Goal: Communication & Community: Answer question/provide support

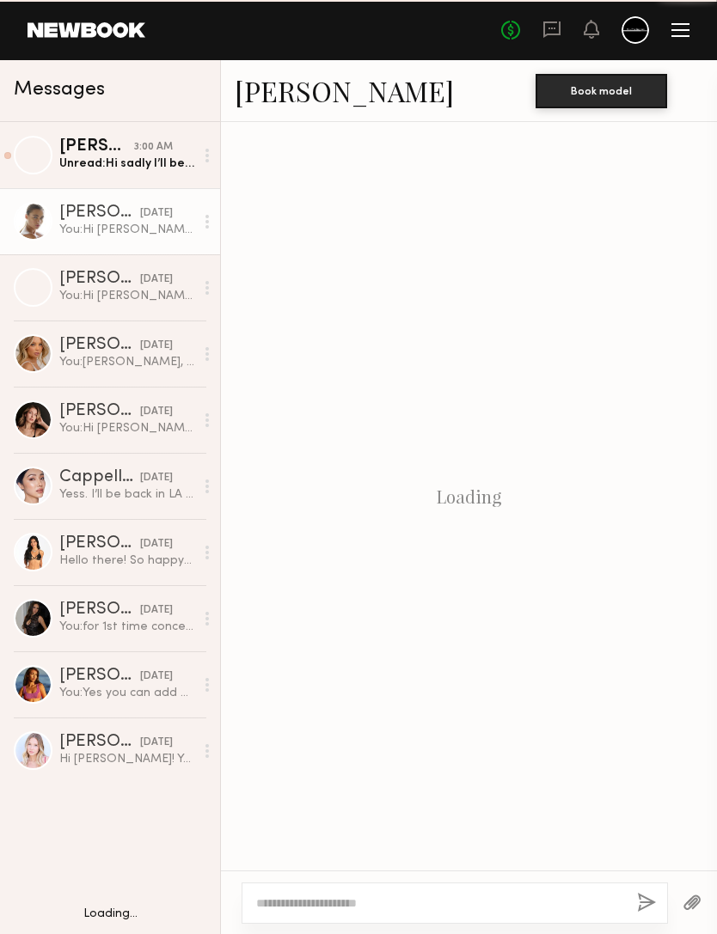
scroll to position [536, 0]
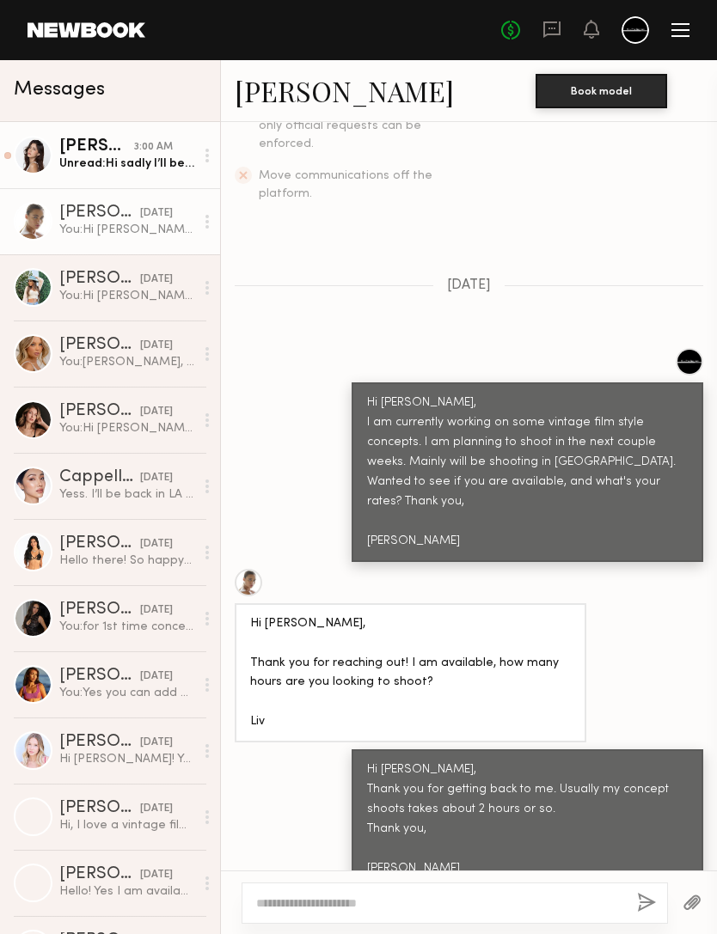
click at [164, 164] on div "Unread: Hi sadly I’ll be out on those dates" at bounding box center [126, 164] width 135 height 16
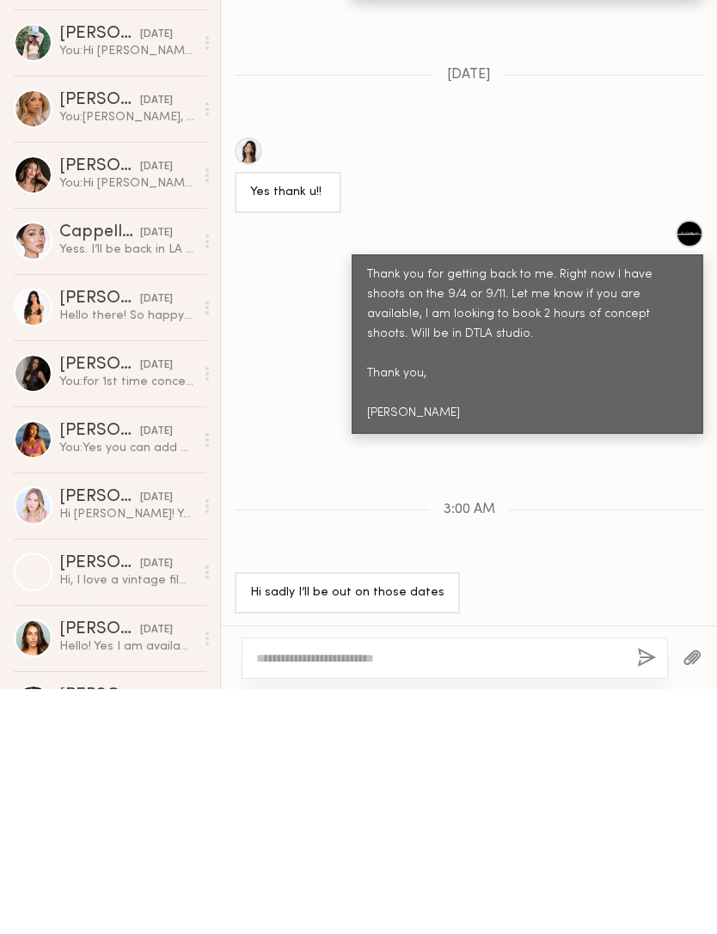
scroll to position [1626, 0]
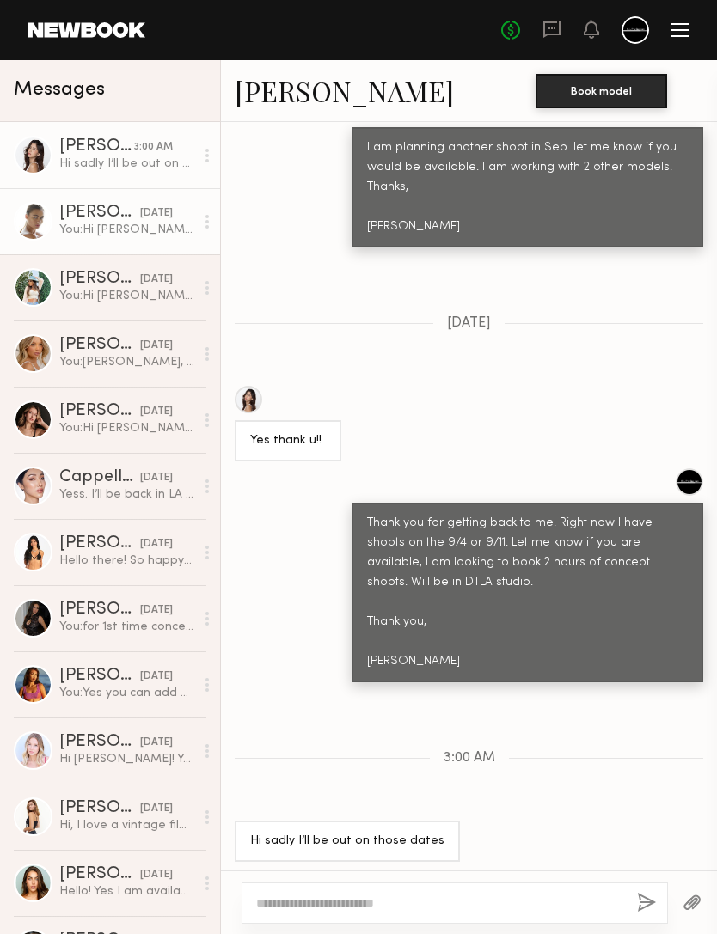
click at [144, 230] on div "You: Hi [PERSON_NAME], Thank you for getting back to me. Usually my concept sho…" at bounding box center [126, 230] width 135 height 16
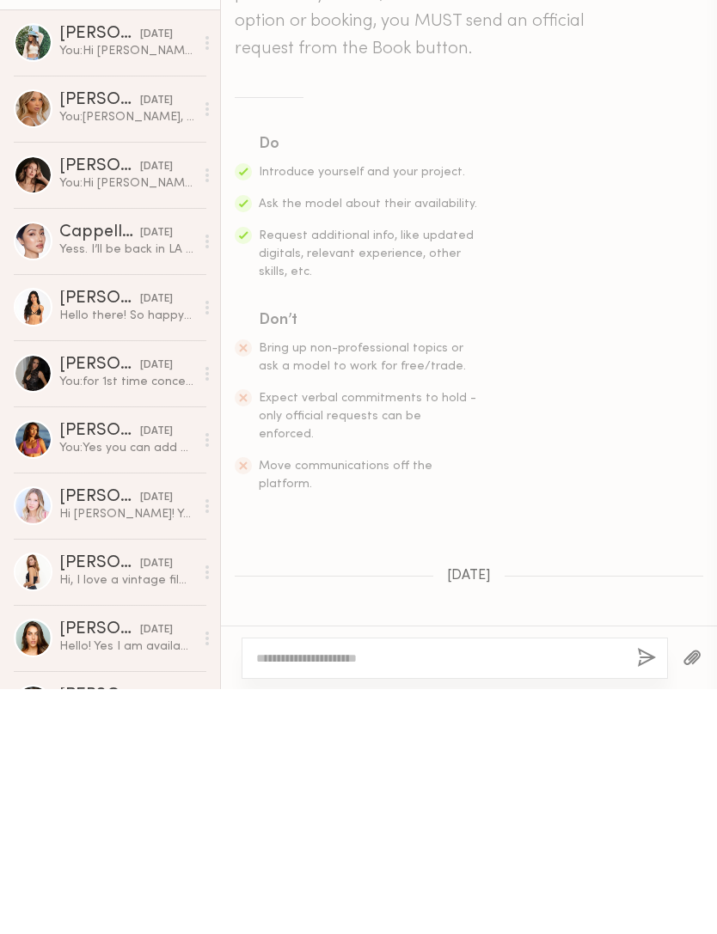
scroll to position [536, 0]
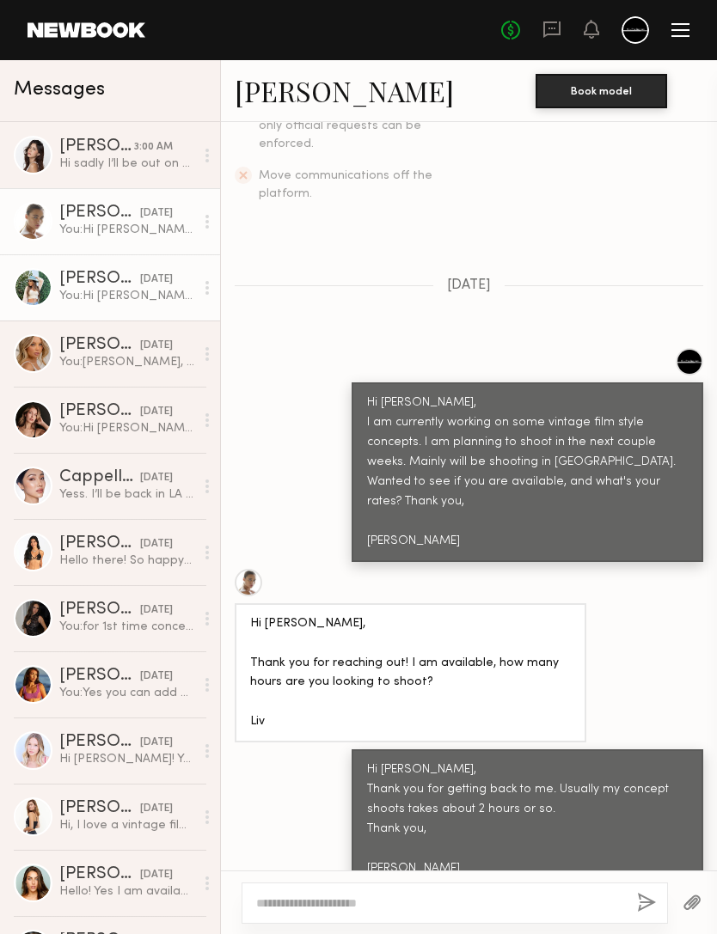
click at [145, 291] on div "You: Hi [PERSON_NAME], I am currently working on some vintage film style concep…" at bounding box center [126, 296] width 135 height 16
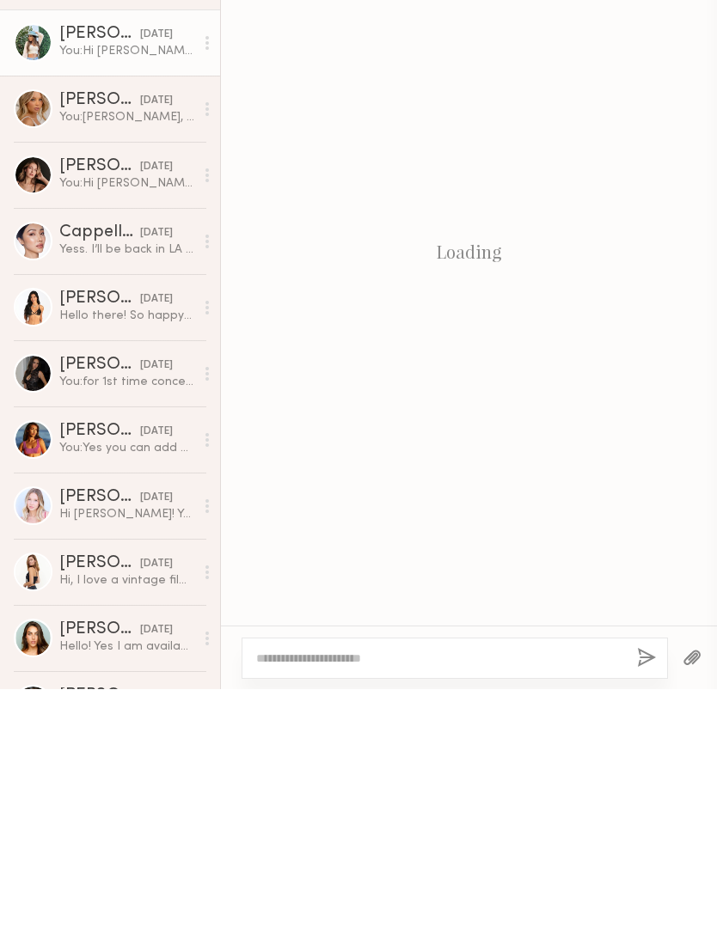
scroll to position [217, 0]
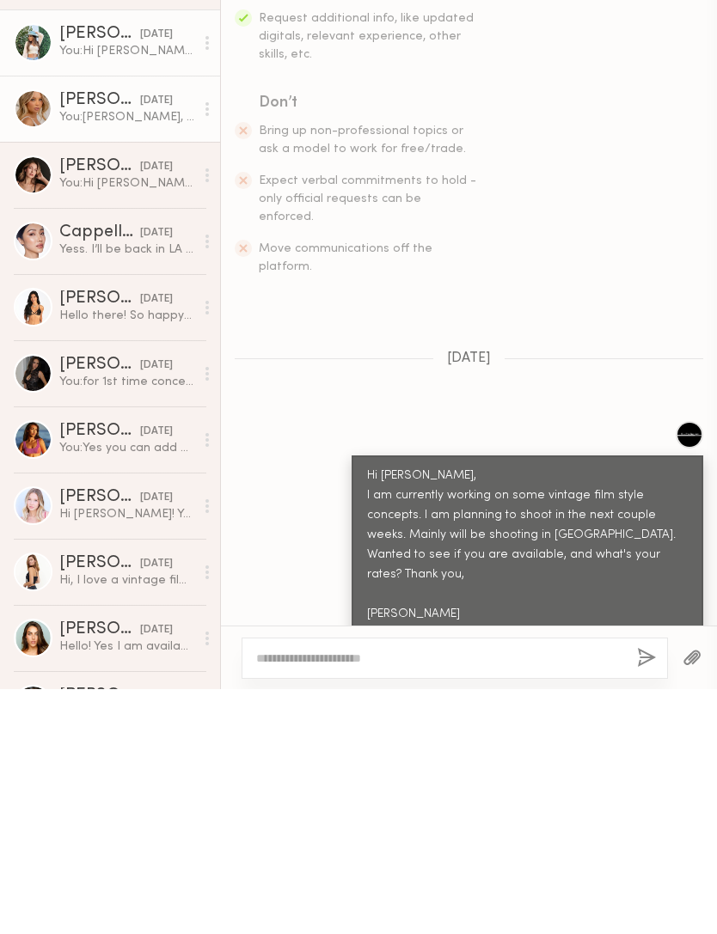
click at [146, 354] on div "You: [PERSON_NAME], How have you been? I am planning another shoot. Are you ava…" at bounding box center [126, 362] width 135 height 16
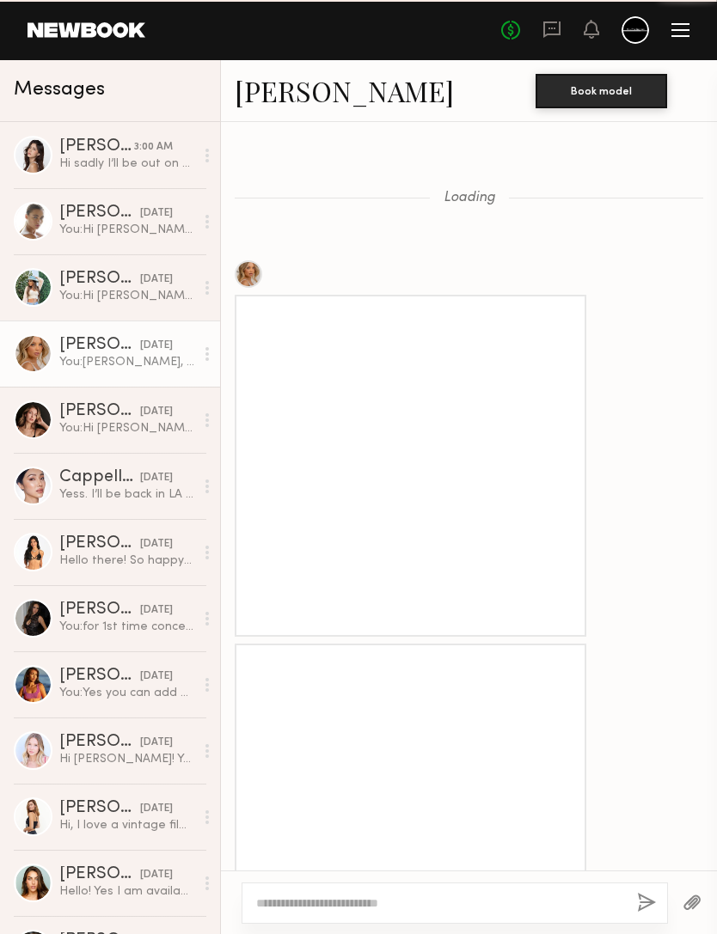
scroll to position [2434, 0]
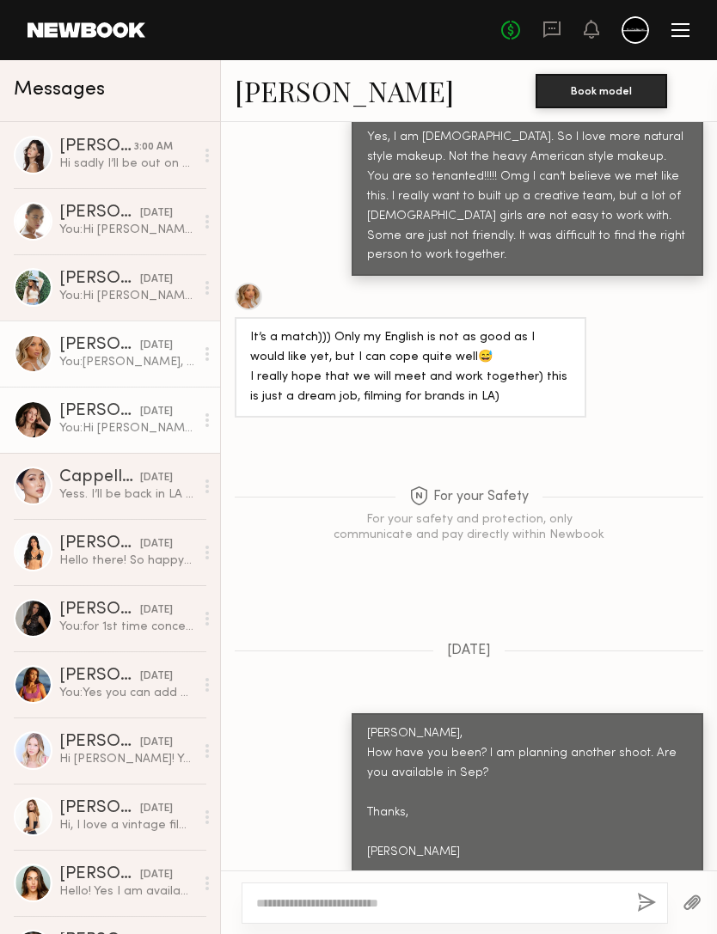
click at [156, 426] on div "You: Hi Sofia, I am currently working on some vintage film style concepts. I am…" at bounding box center [126, 428] width 135 height 16
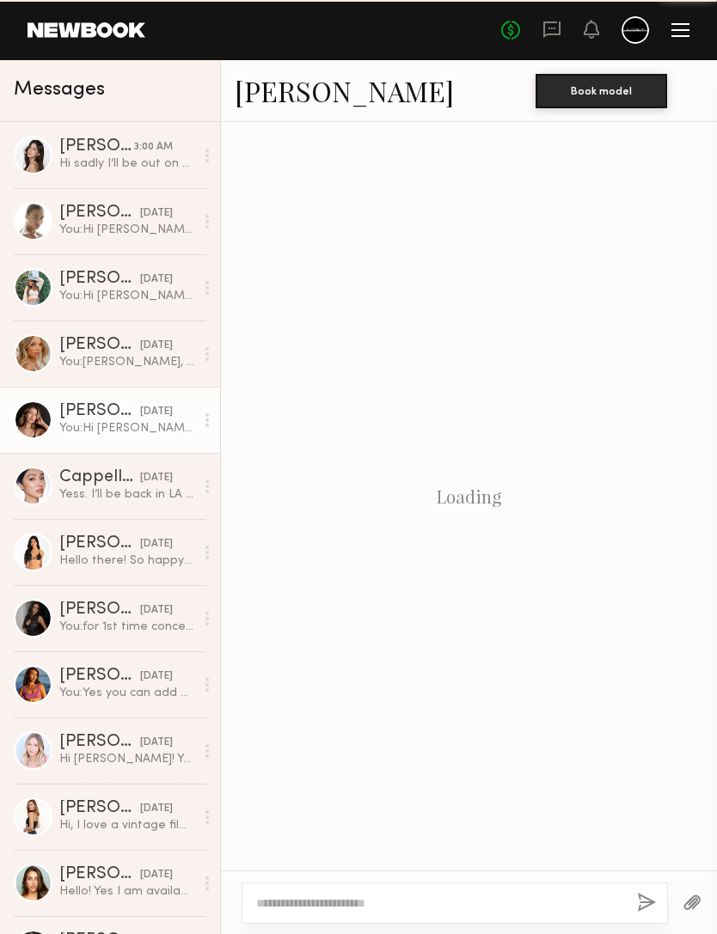
scroll to position [610, 0]
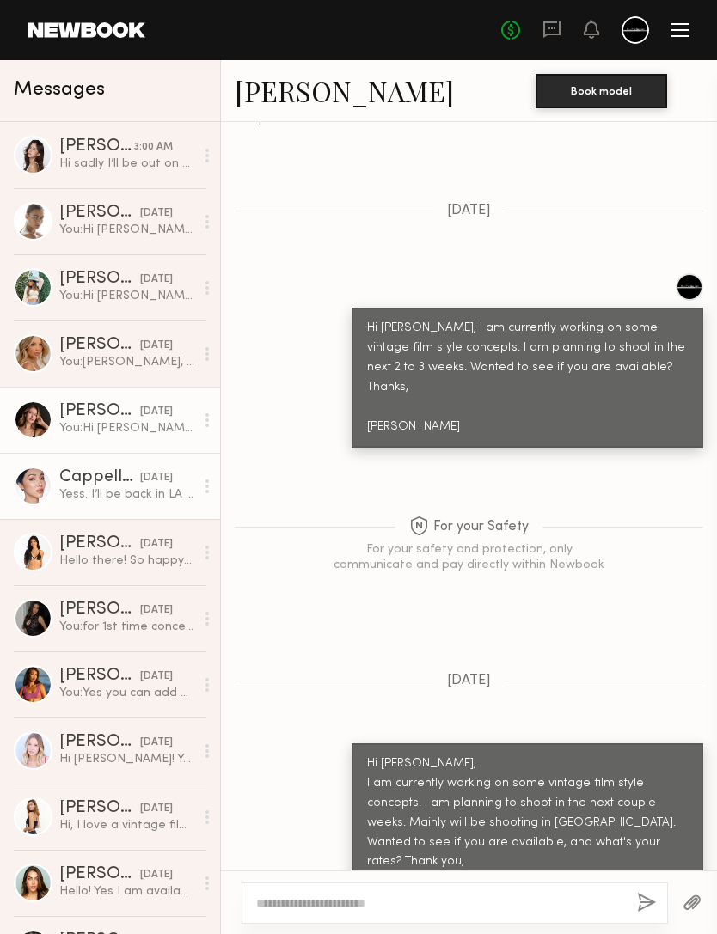
click at [140, 487] on div "Yess. I’ll be back in LA 5th, but will let you know before . Thanks 🙏" at bounding box center [126, 495] width 135 height 16
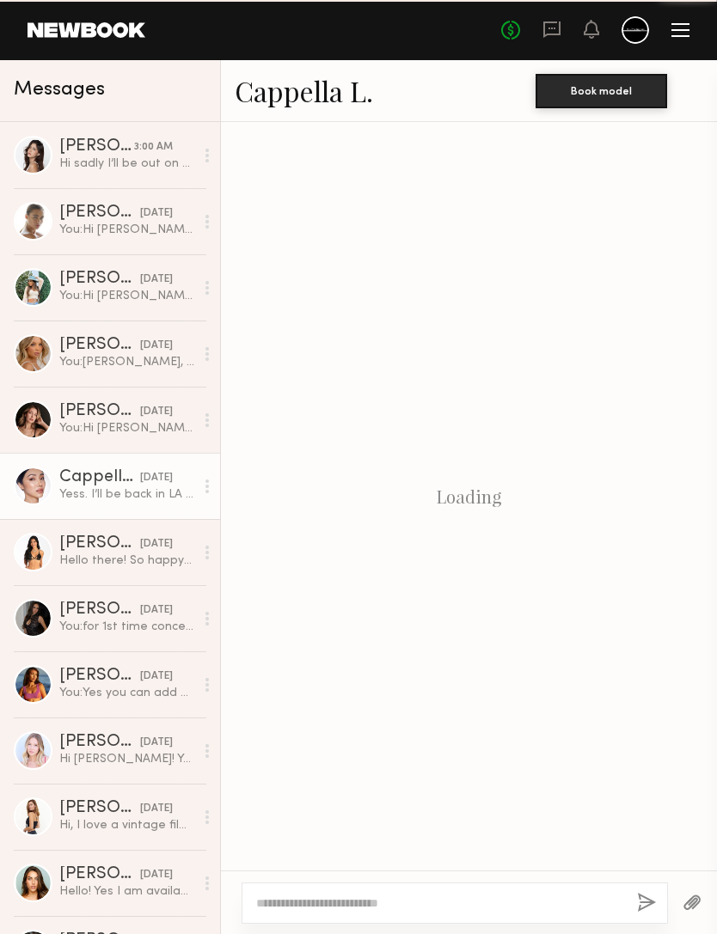
scroll to position [1771, 0]
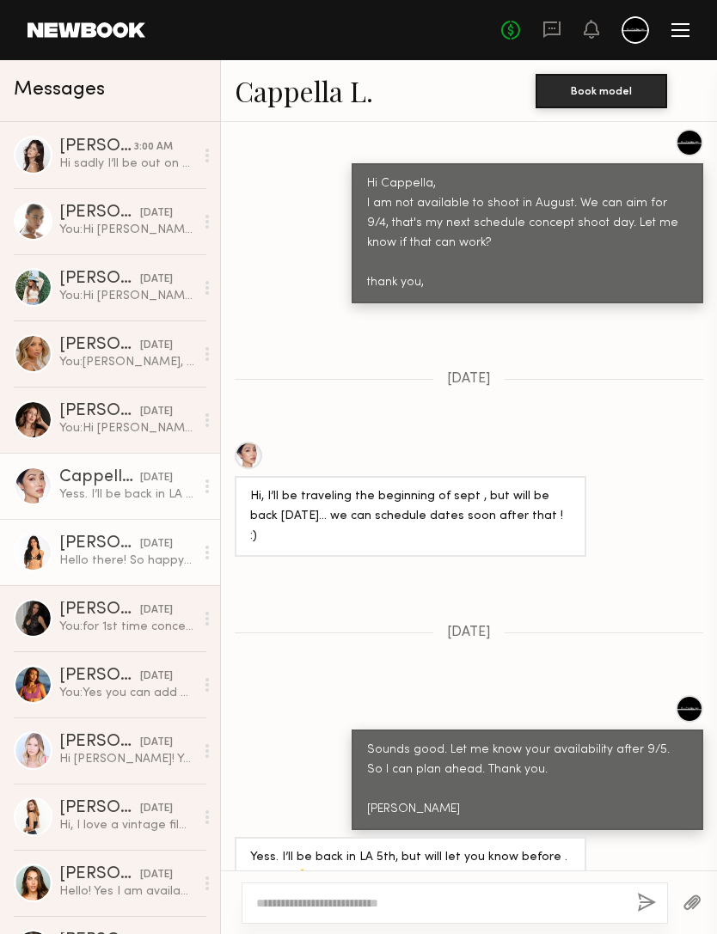
click at [156, 558] on div "Hello there! So happy to connect with you, just followed you on IG - would love…" at bounding box center [126, 561] width 135 height 16
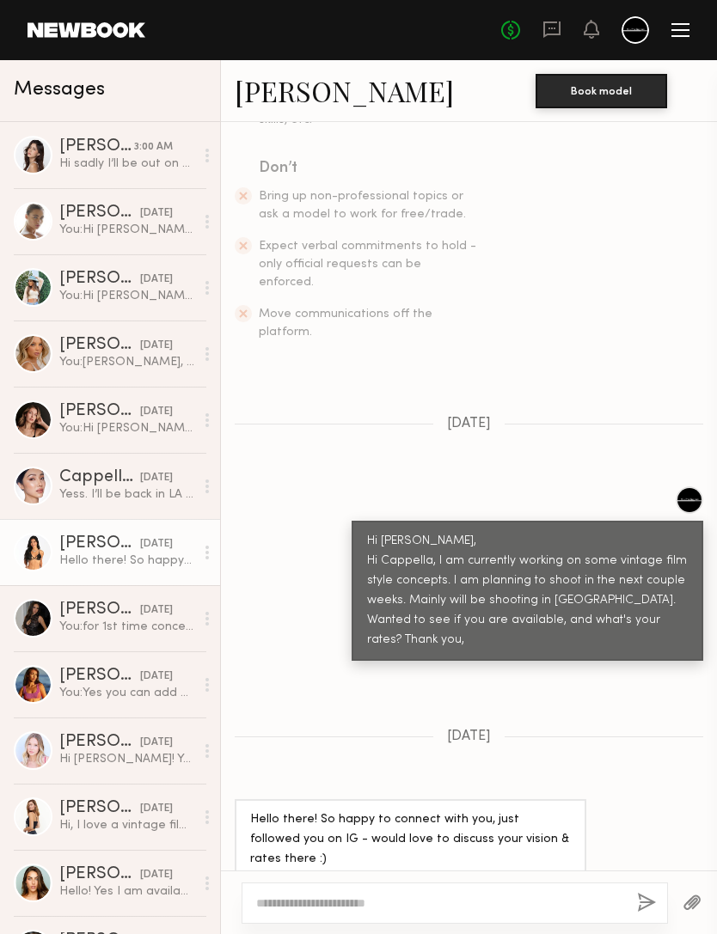
scroll to position [396, 0]
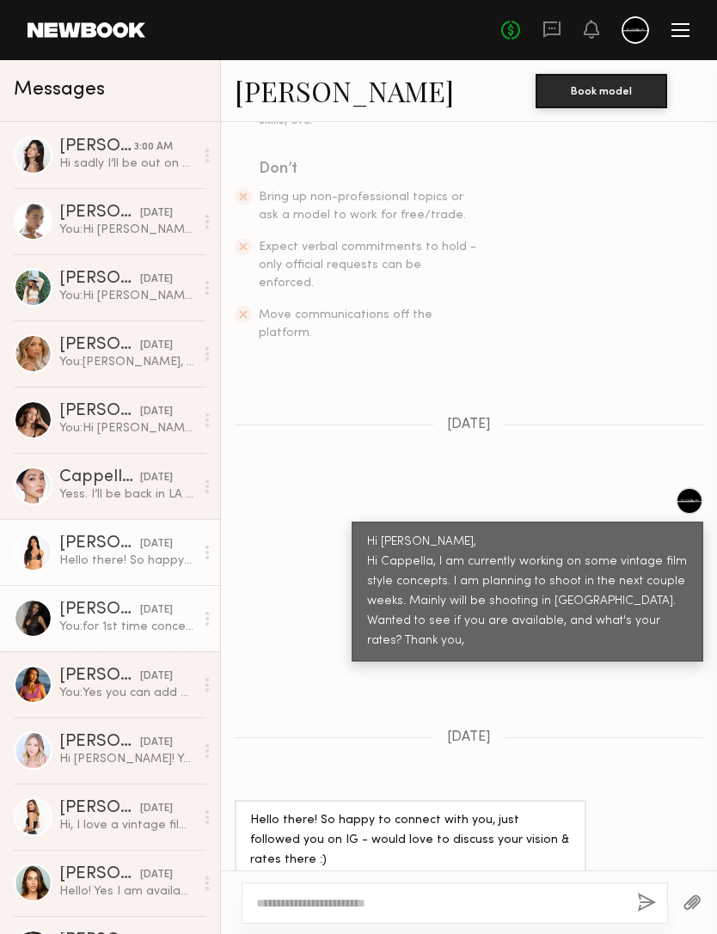
click at [145, 634] on div "You: for 1st time concept shoot, I usually try keep it around 2 to 3 hours." at bounding box center [126, 627] width 135 height 16
